Goal: Information Seeking & Learning: Learn about a topic

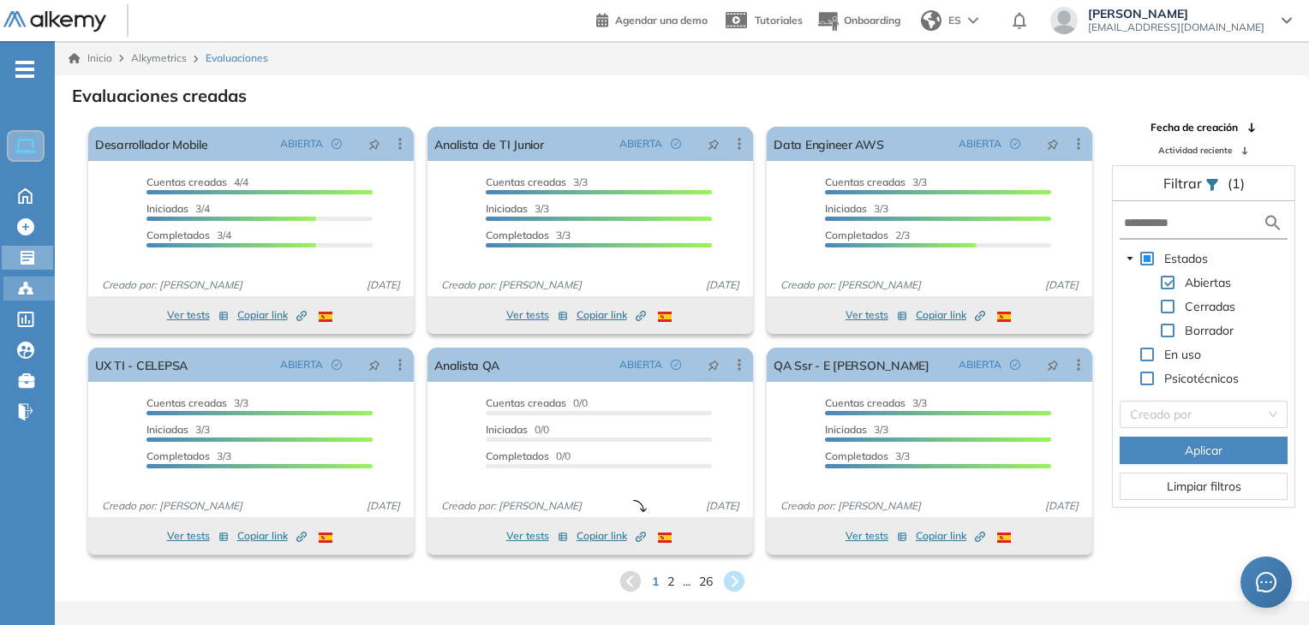
click at [21, 288] on circle at bounding box center [21, 289] width 3 height 3
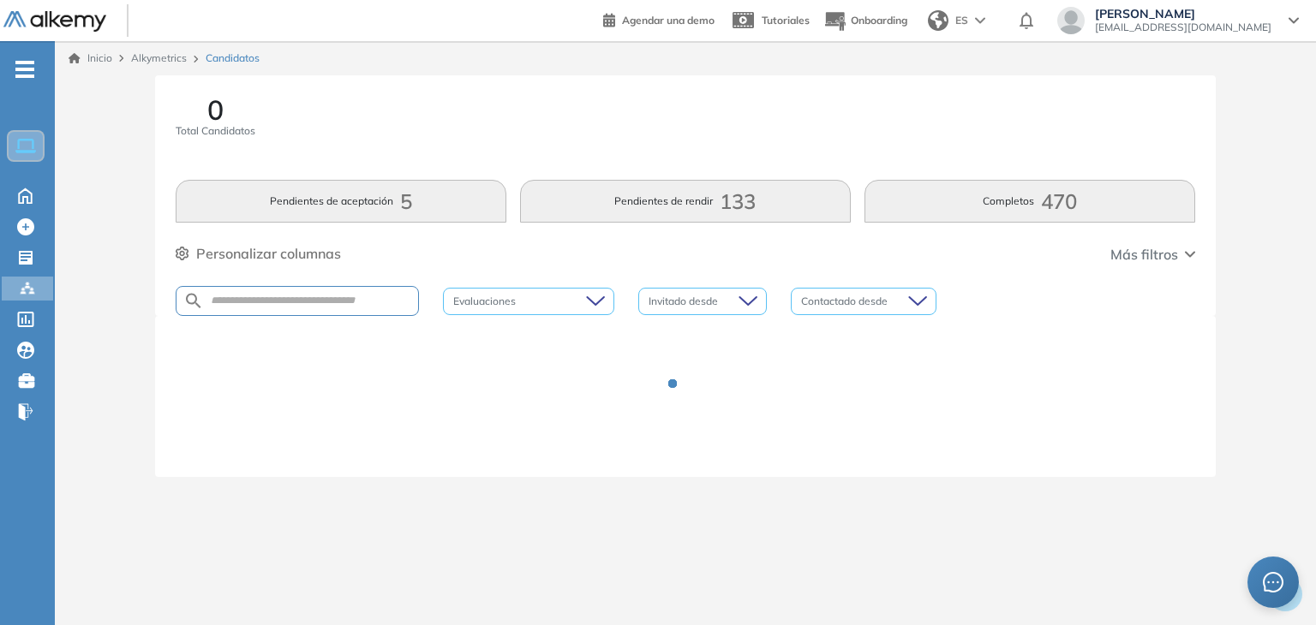
click at [722, 419] on div at bounding box center [685, 397] width 1019 height 120
click at [587, 104] on div "0 Total Candidatos" at bounding box center [685, 127] width 1019 height 63
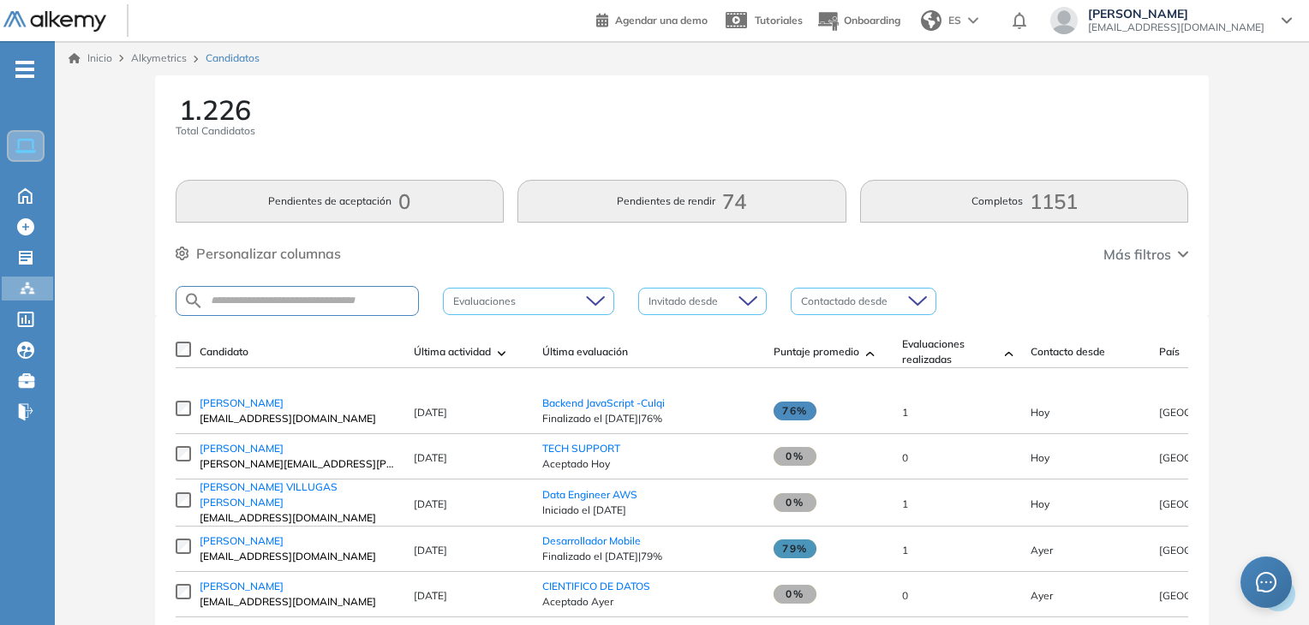
click at [247, 409] on span "[PERSON_NAME]" at bounding box center [242, 403] width 84 height 13
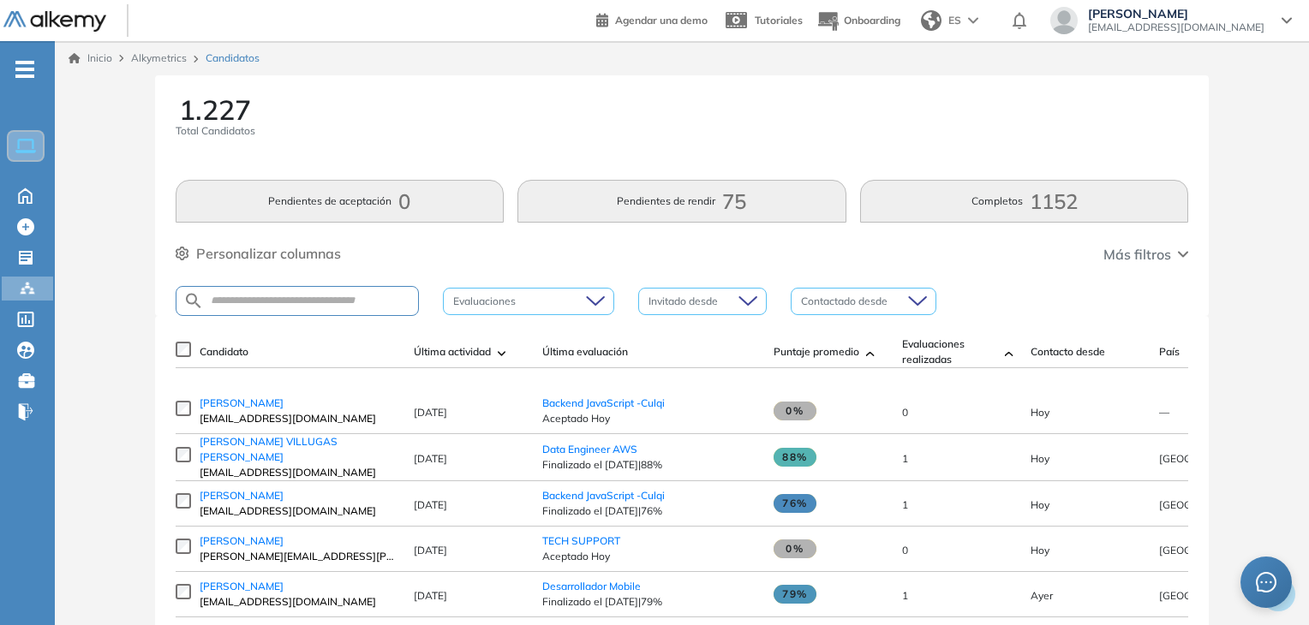
click at [422, 93] on div "1.227 Total Candidatos Pendientes de aceptación 0 Pendientes de rendir 75 Compl…" at bounding box center [682, 195] width 1055 height 241
click at [254, 409] on span "[PERSON_NAME]" at bounding box center [242, 403] width 84 height 13
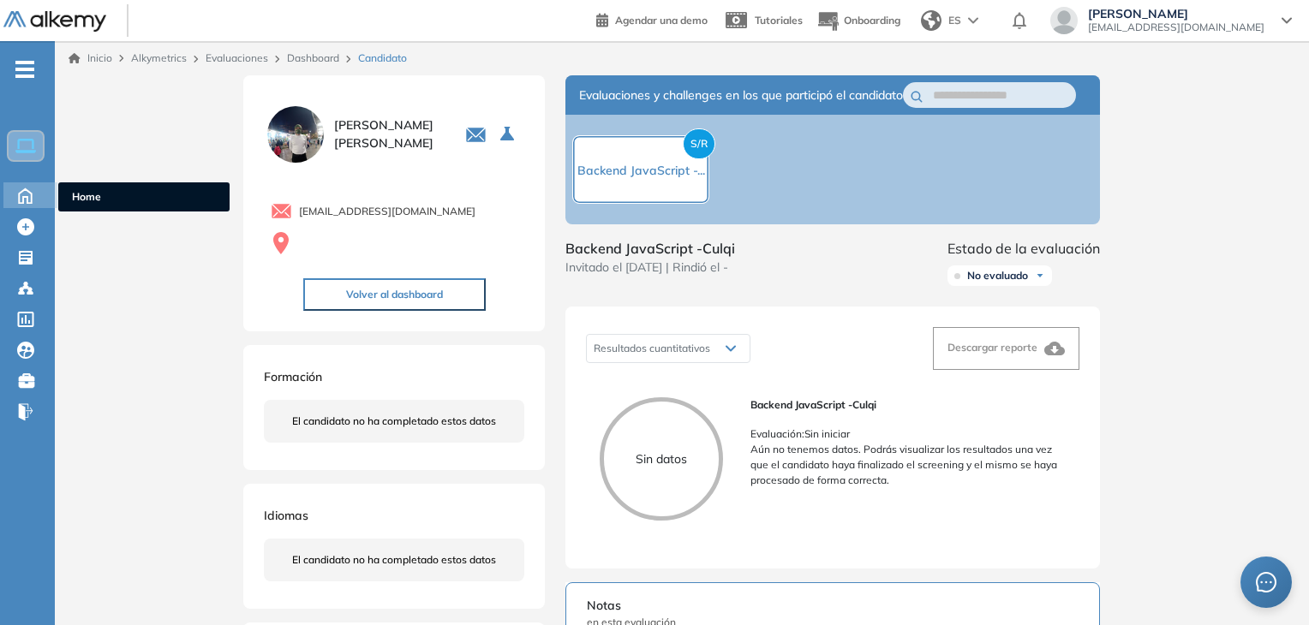
click at [28, 196] on icon at bounding box center [25, 194] width 30 height 21
